Goal: Find specific page/section: Find specific page/section

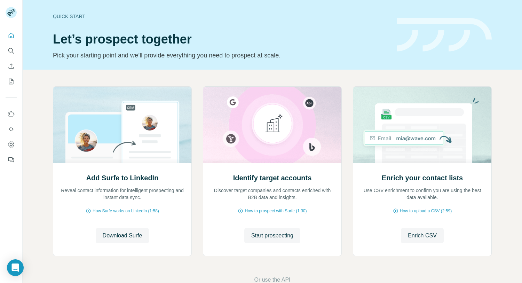
click at [10, 62] on button "Enrich CSV" at bounding box center [11, 66] width 11 height 13
click at [8, 56] on button "Search" at bounding box center [11, 51] width 11 height 13
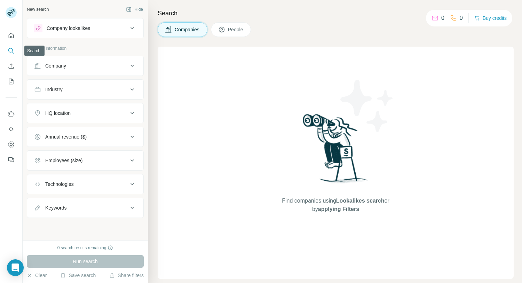
click at [13, 53] on icon "Search" at bounding box center [13, 52] width 2 height 2
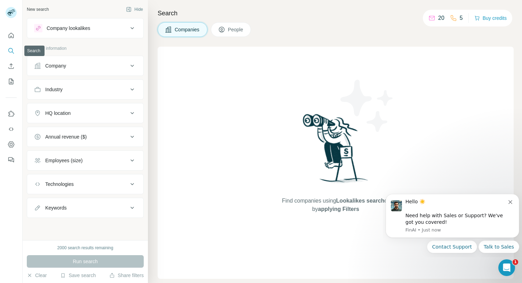
click at [510, 202] on icon "Dismiss notification" at bounding box center [510, 202] width 4 height 4
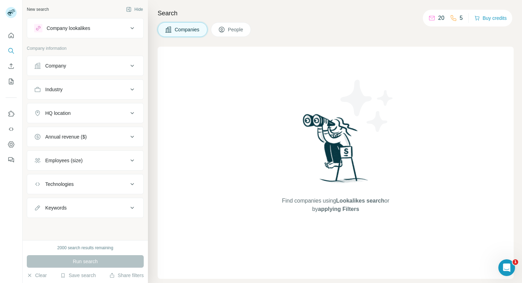
click at [241, 23] on button "People" at bounding box center [231, 29] width 40 height 15
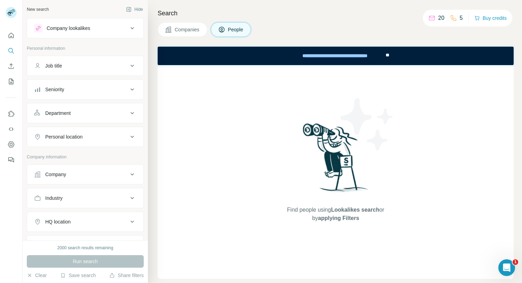
click at [340, 186] on img at bounding box center [336, 160] width 72 height 78
click at [349, 194] on img at bounding box center [336, 160] width 72 height 78
click at [338, 214] on span "Find people using Lookalikes search or by applying Filters" at bounding box center [335, 214] width 111 height 17
click at [342, 223] on div "Find people using Lookalikes search or by applying Filters" at bounding box center [335, 172] width 125 height 214
click at [9, 86] on button "My lists" at bounding box center [11, 81] width 11 height 13
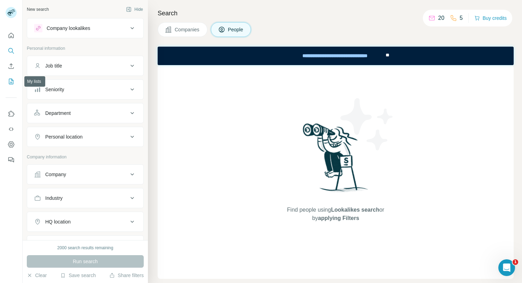
click at [14, 85] on button "My lists" at bounding box center [11, 81] width 11 height 13
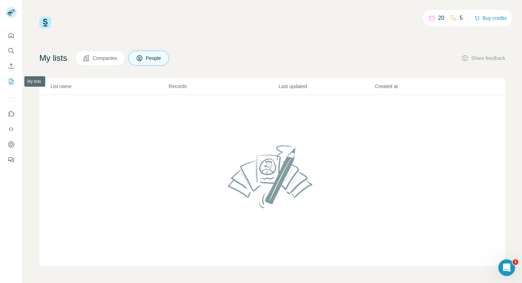
click at [10, 50] on icon "Search" at bounding box center [11, 50] width 7 height 7
